Goal: Task Accomplishment & Management: Manage account settings

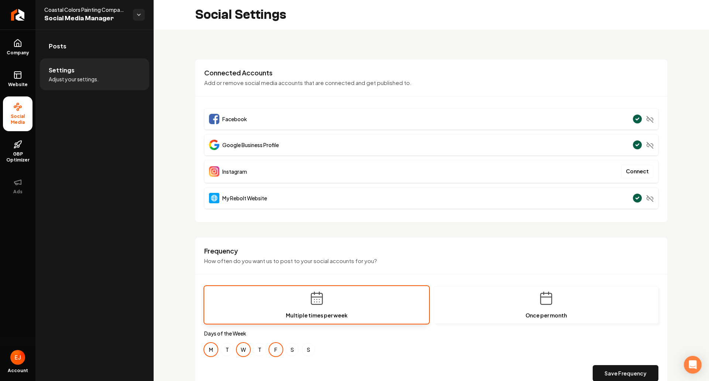
scroll to position [37, 0]
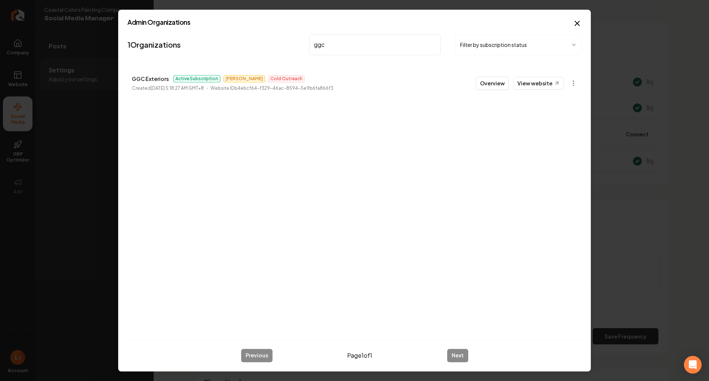
type input "ggc"
click at [487, 87] on button "Overview" at bounding box center [492, 82] width 33 height 13
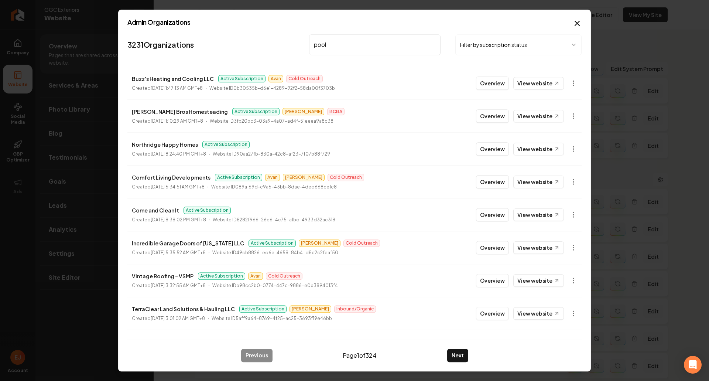
type input "[PERSON_NAME]"
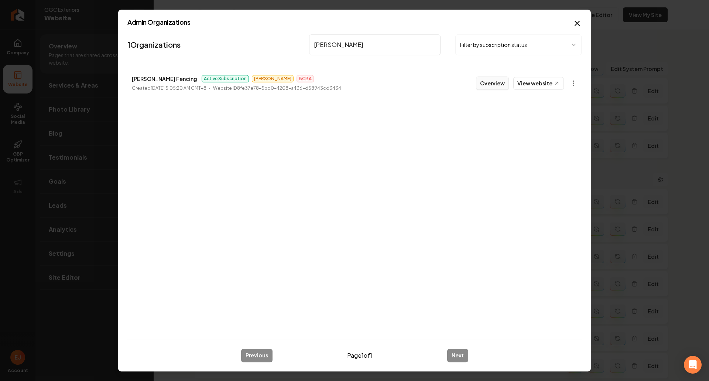
click at [481, 87] on button "Overview" at bounding box center [492, 82] width 33 height 13
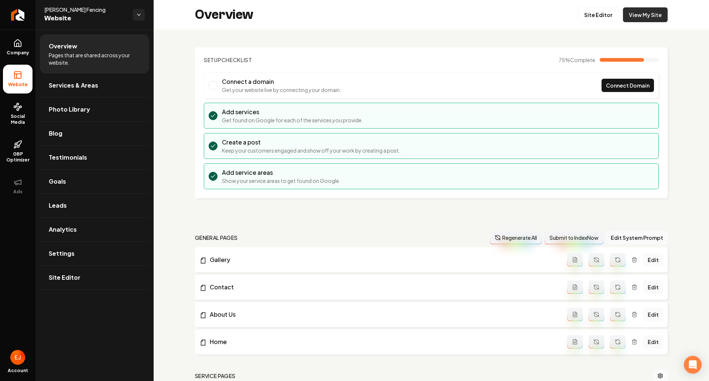
click at [629, 14] on link "View My Site" at bounding box center [645, 14] width 45 height 15
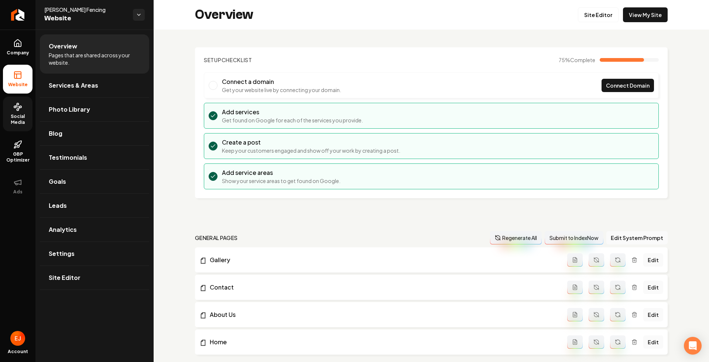
click at [28, 124] on span "Social Media" at bounding box center [18, 119] width 30 height 12
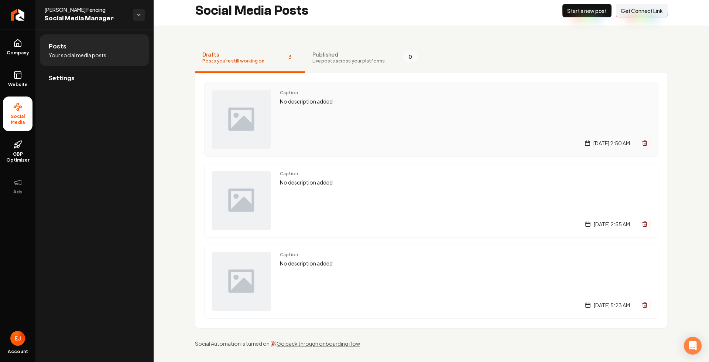
scroll to position [7, 0]
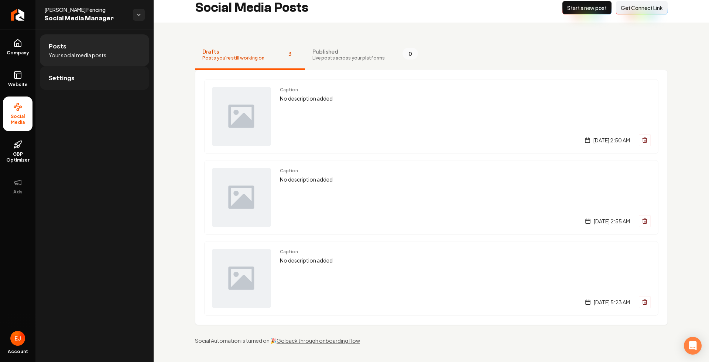
click at [73, 81] on span "Settings" at bounding box center [62, 78] width 26 height 9
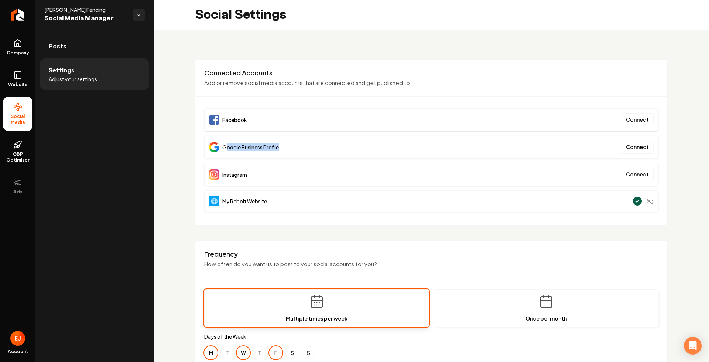
drag, startPoint x: 287, startPoint y: 148, endPoint x: 225, endPoint y: 152, distance: 61.5
click at [225, 152] on div "Google Business Profile Connect" at bounding box center [431, 147] width 454 height 23
click at [16, 151] on link "GBP Optimizer" at bounding box center [18, 151] width 30 height 35
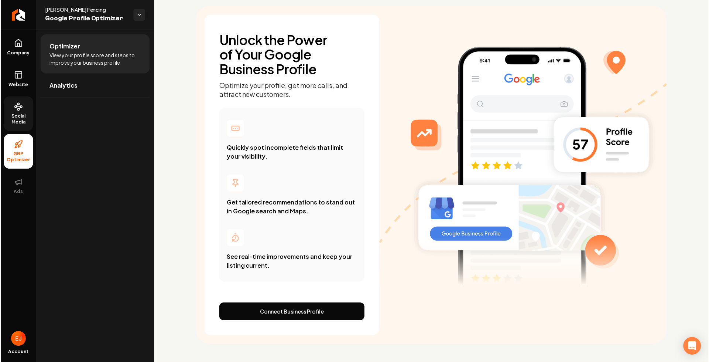
scroll to position [42, 0]
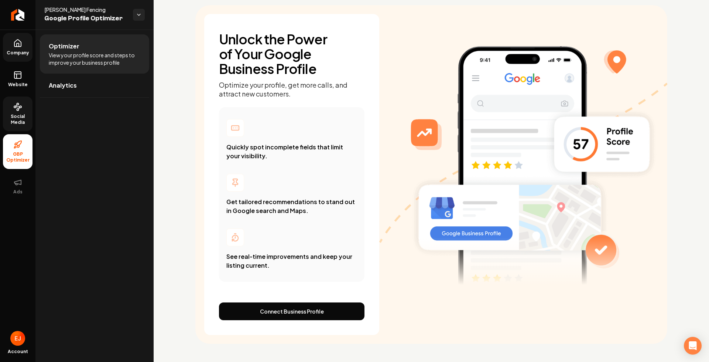
click at [17, 51] on span "Company" at bounding box center [18, 53] width 28 height 6
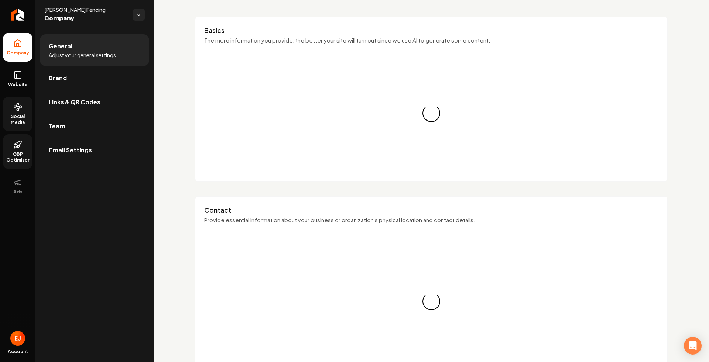
click at [106, 114] on li "Links & QR Codes" at bounding box center [94, 102] width 109 height 24
click at [105, 109] on link "Links & QR Codes" at bounding box center [94, 102] width 109 height 24
click at [79, 103] on span "Links & QR Codes" at bounding box center [75, 102] width 52 height 9
click at [94, 106] on link "Links & QR Codes" at bounding box center [94, 102] width 109 height 24
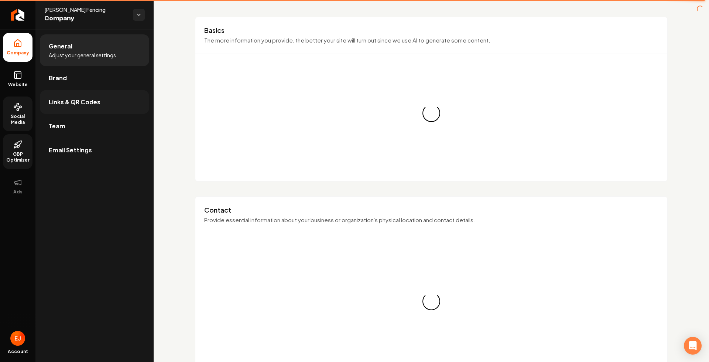
click at [114, 106] on link "Links & QR Codes" at bounding box center [94, 102] width 109 height 24
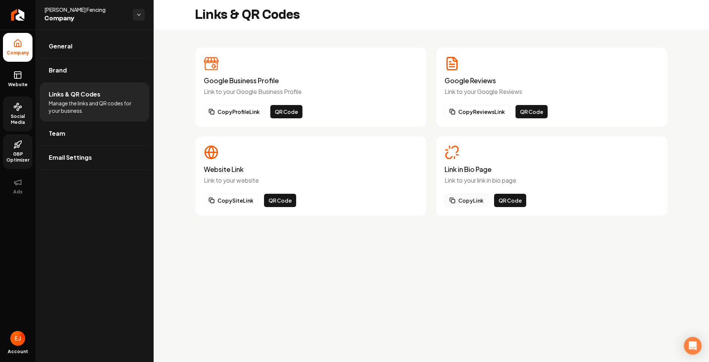
click at [469, 203] on button "Copy Link" at bounding box center [467, 200] width 44 height 13
click at [27, 85] on span "Website" at bounding box center [17, 85] width 25 height 6
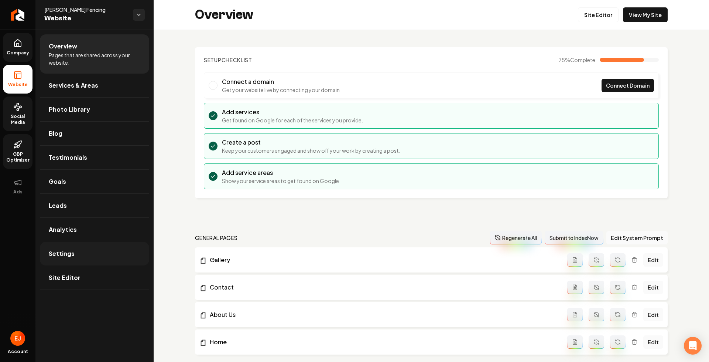
click at [90, 256] on link "Settings" at bounding box center [94, 254] width 109 height 24
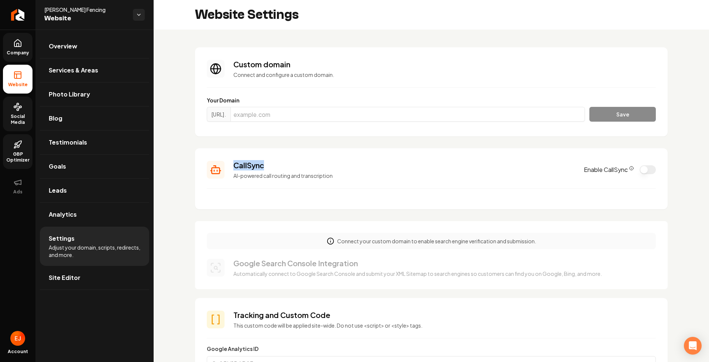
drag, startPoint x: 272, startPoint y: 166, endPoint x: 409, endPoint y: 171, distance: 137.6
click at [225, 161] on div "CallSync AI-powered call routing and transcription Enable CallSync" at bounding box center [431, 169] width 449 height 19
click at [630, 168] on icon "CallSync Info" at bounding box center [632, 168] width 4 height 4
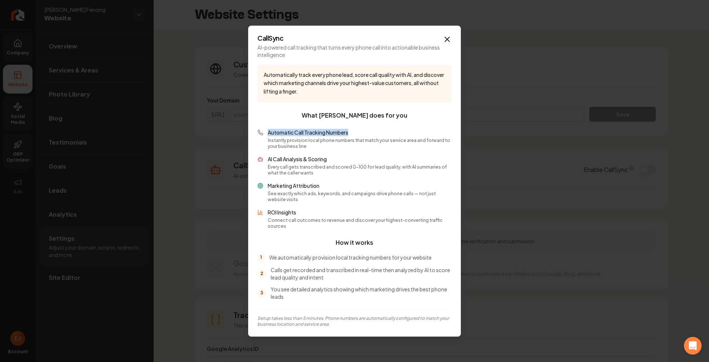
drag, startPoint x: 356, startPoint y: 136, endPoint x: 269, endPoint y: 133, distance: 86.9
click at [269, 133] on p "Automatic Call Tracking Numbers" at bounding box center [360, 132] width 184 height 7
click at [311, 136] on p "Automatic Call Tracking Numbers" at bounding box center [360, 132] width 184 height 7
drag, startPoint x: 354, startPoint y: 134, endPoint x: 330, endPoint y: 175, distance: 47.2
click at [268, 141] on div "Automatic Call Tracking Numbers Instantly provision local phone numbers that ma…" at bounding box center [360, 139] width 184 height 21
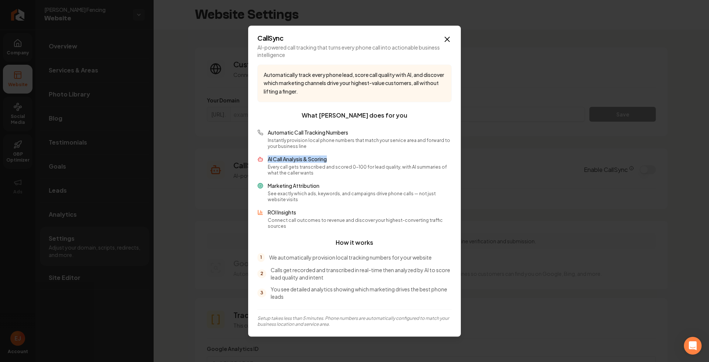
drag, startPoint x: 335, startPoint y: 161, endPoint x: 266, endPoint y: 163, distance: 68.4
click at [266, 163] on div "AI Call Analysis & Scoring Every call gets transcribed and scored 0-100 for lea…" at bounding box center [355, 165] width 194 height 21
drag, startPoint x: 326, startPoint y: 190, endPoint x: 267, endPoint y: 190, distance: 58.7
click at [267, 190] on div "Marketing Attribution See exactly which ads, keywords, and campaigns drive phon…" at bounding box center [355, 192] width 194 height 21
drag, startPoint x: 300, startPoint y: 219, endPoint x: 287, endPoint y: 217, distance: 13.1
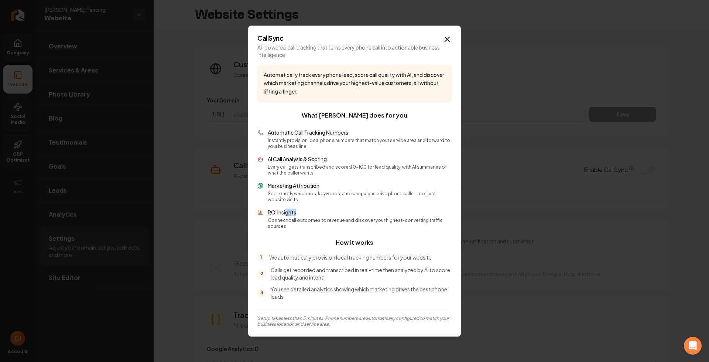
click at [287, 217] on div "ROI Insights Connect call outcomes to revenue and discover your highest-convert…" at bounding box center [360, 218] width 184 height 21
click at [446, 40] on icon "button" at bounding box center [447, 39] width 4 height 4
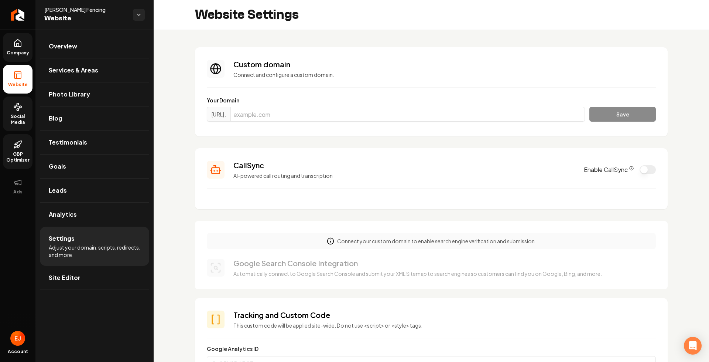
click at [640, 172] on button "Enable CallSync" at bounding box center [648, 169] width 16 height 9
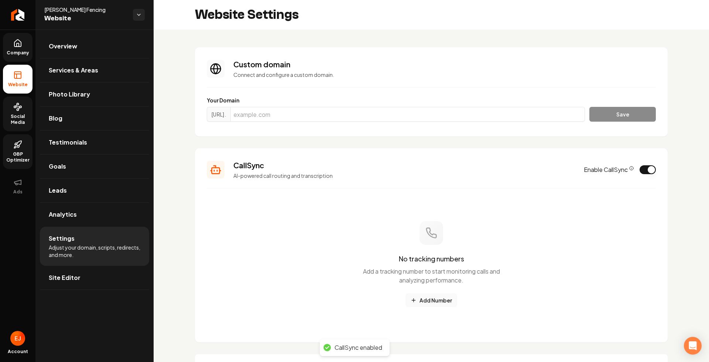
click at [428, 304] on button "Add Number" at bounding box center [431, 299] width 51 height 13
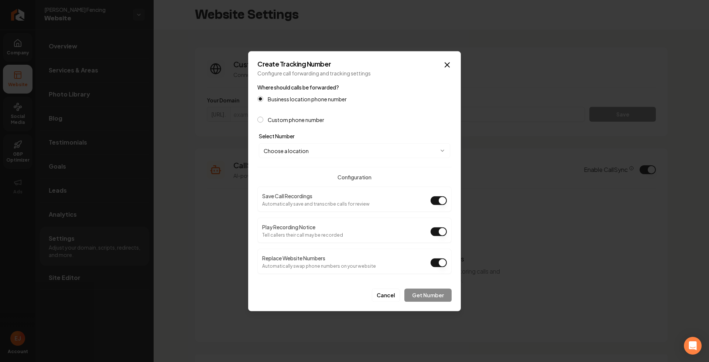
click at [352, 153] on body "Company Website Social Media GBP Optimizer Ads Account [PERSON_NAME] Fencing We…" at bounding box center [354, 181] width 709 height 362
select select "**********"
click at [432, 295] on button "Get Number" at bounding box center [428, 294] width 47 height 13
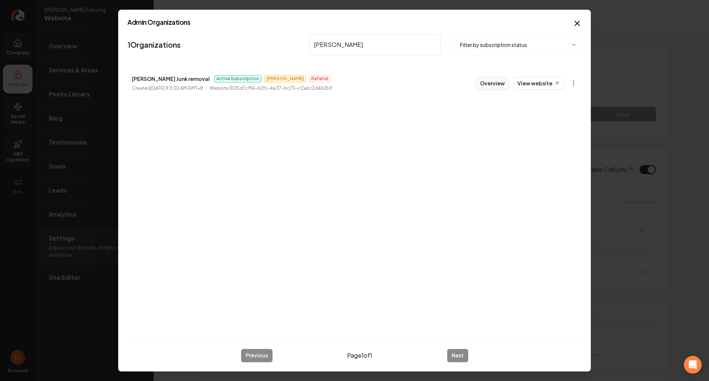
type input "[PERSON_NAME]"
click at [491, 87] on button "Overview" at bounding box center [492, 82] width 33 height 13
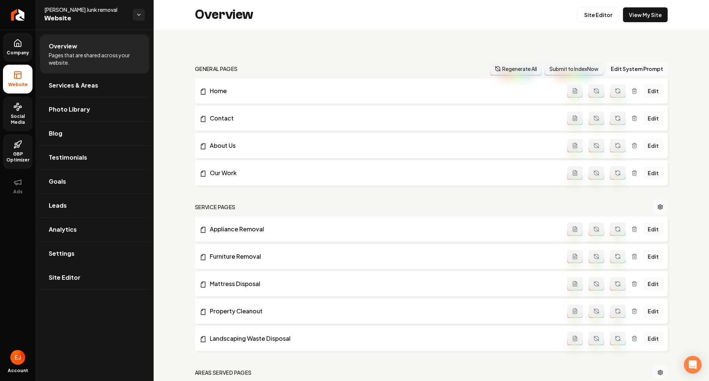
click at [27, 119] on span "Social Media" at bounding box center [18, 119] width 30 height 12
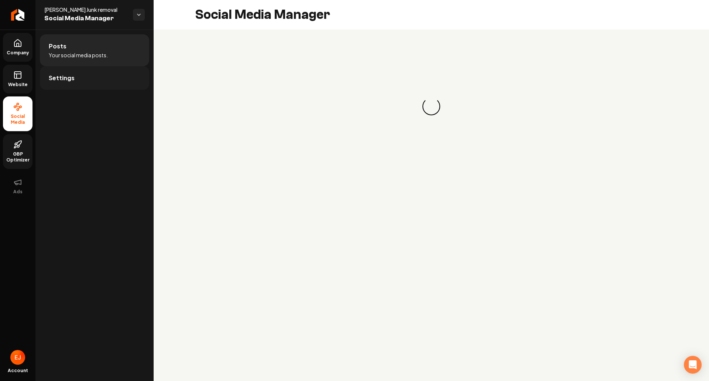
click at [96, 82] on link "Settings" at bounding box center [94, 78] width 109 height 24
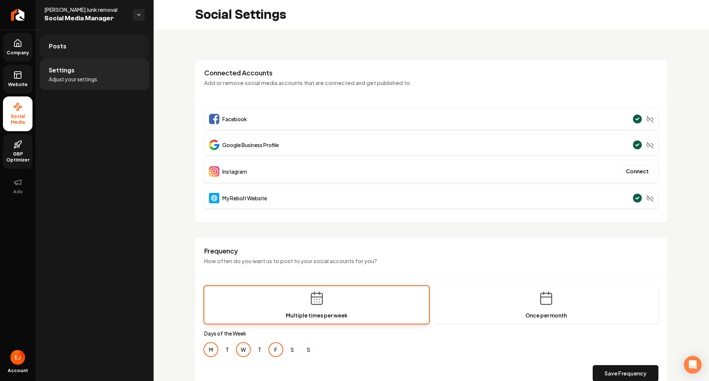
click at [71, 46] on link "Posts" at bounding box center [94, 46] width 109 height 24
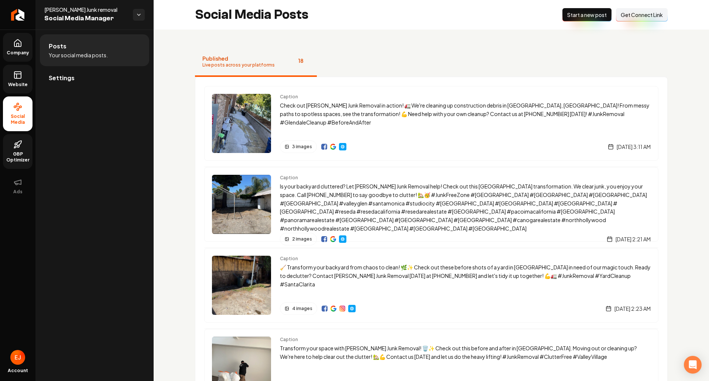
click at [628, 17] on span "Get Connect Link" at bounding box center [642, 14] width 42 height 7
click at [636, 19] on button "Connect Link Get Connect Link" at bounding box center [642, 14] width 52 height 13
